Goal: Register for event/course

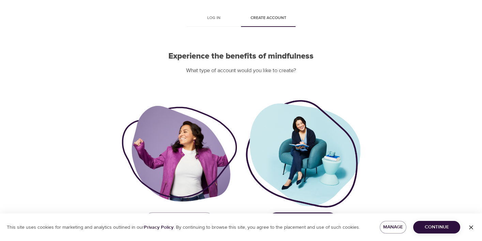
scroll to position [45, 0]
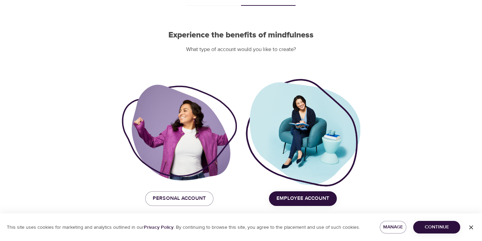
click at [309, 200] on span "Employee Account" at bounding box center [302, 198] width 53 height 9
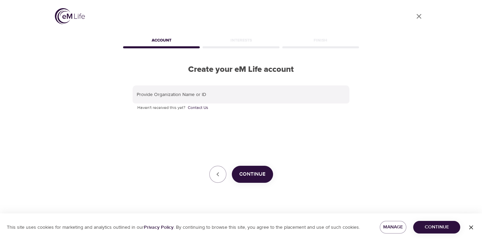
scroll to position [0, 0]
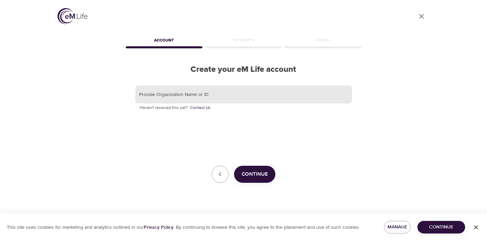
click at [184, 88] on input "text" at bounding box center [243, 94] width 217 height 18
click at [254, 175] on span "Continue" at bounding box center [254, 174] width 26 height 9
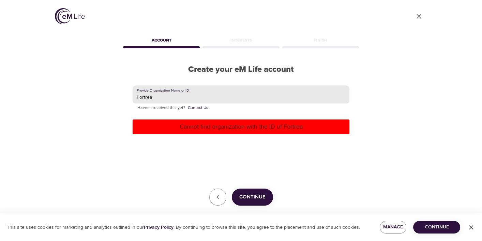
click at [142, 97] on input "Fortrea" at bounding box center [240, 94] width 217 height 18
type input "Labcorp"
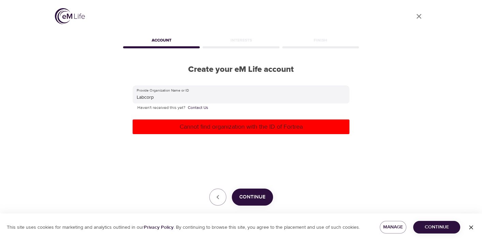
click at [194, 131] on div "Cannot find organization with the ID of Fortrea" at bounding box center [240, 127] width 217 height 15
click at [238, 128] on p "Cannot find organization with the ID of Fortrea" at bounding box center [240, 126] width 211 height 9
